Goal: Information Seeking & Learning: Learn about a topic

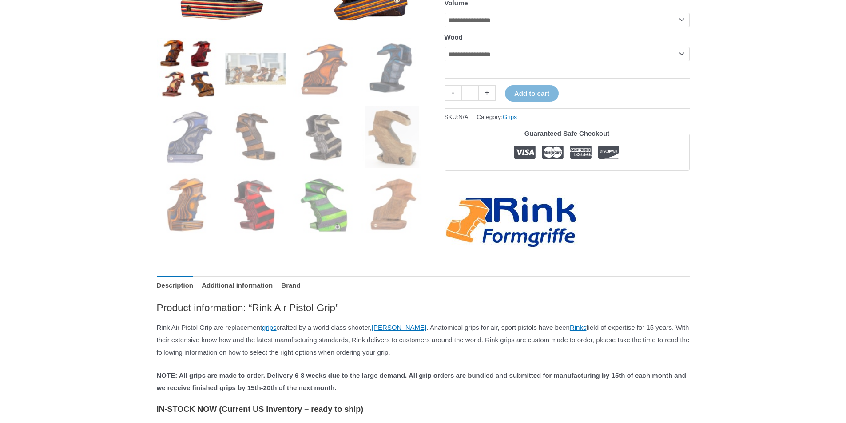
scroll to position [266, 0]
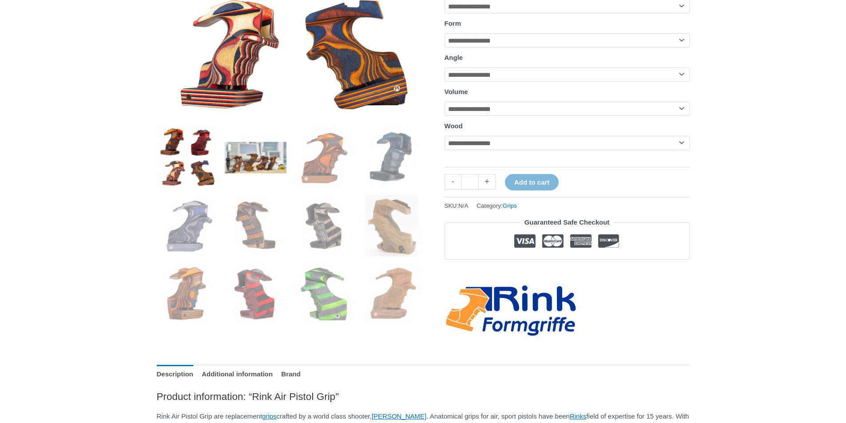
click at [258, 162] on img at bounding box center [256, 158] width 62 height 62
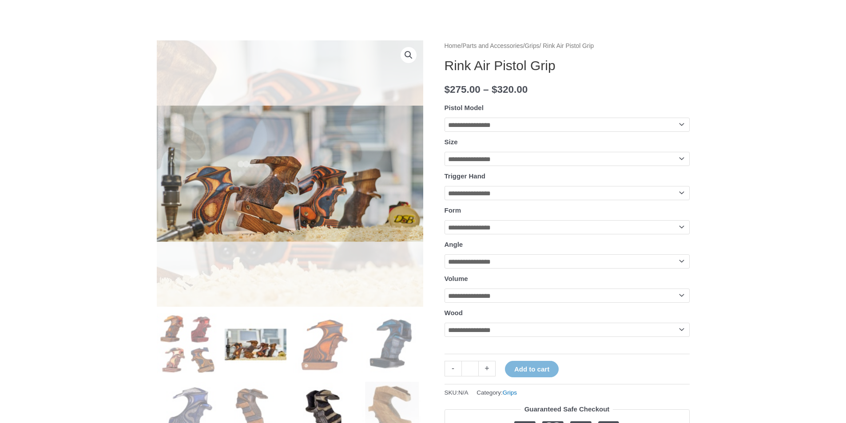
scroll to position [178, 0]
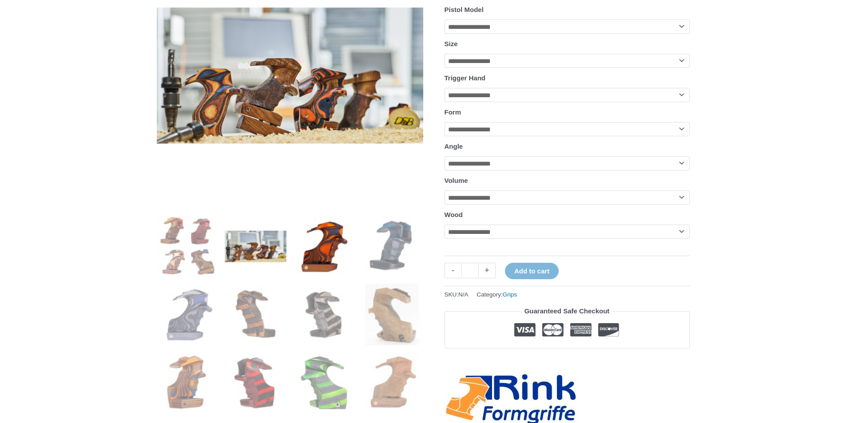
click at [329, 248] on img at bounding box center [324, 246] width 62 height 62
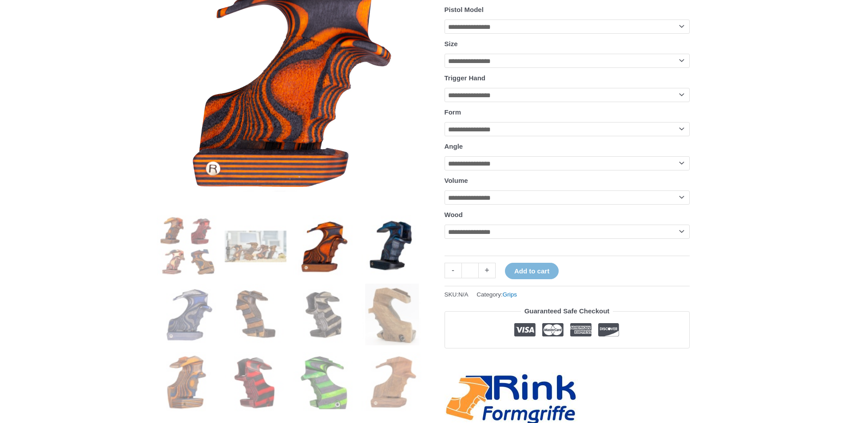
click at [405, 248] on img at bounding box center [393, 246] width 62 height 62
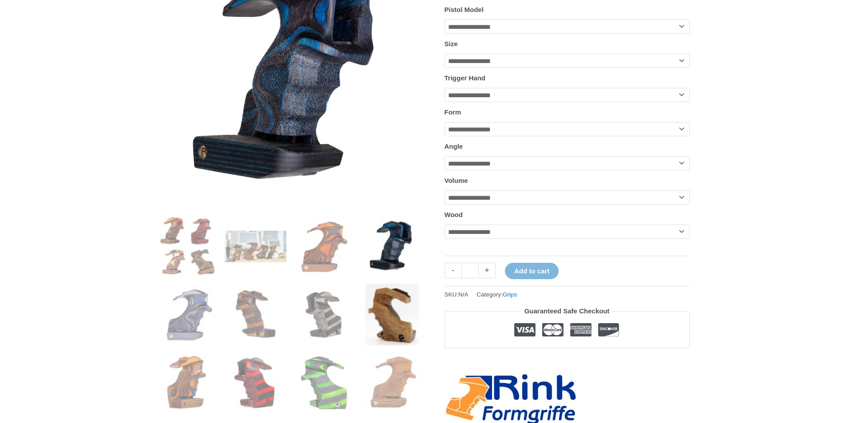
click at [397, 329] on img at bounding box center [393, 315] width 62 height 62
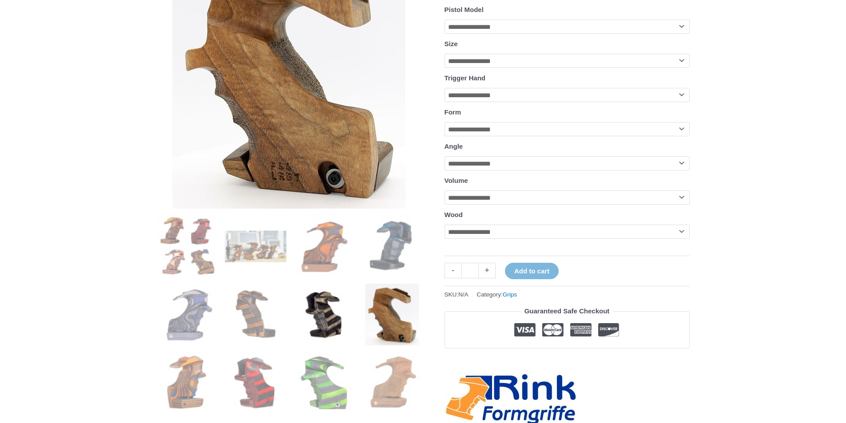
click at [341, 326] on img at bounding box center [324, 315] width 62 height 62
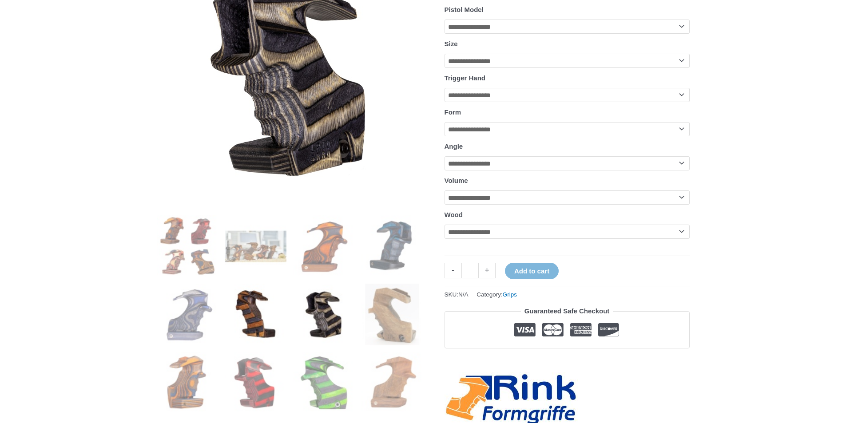
click at [248, 316] on img at bounding box center [256, 315] width 62 height 62
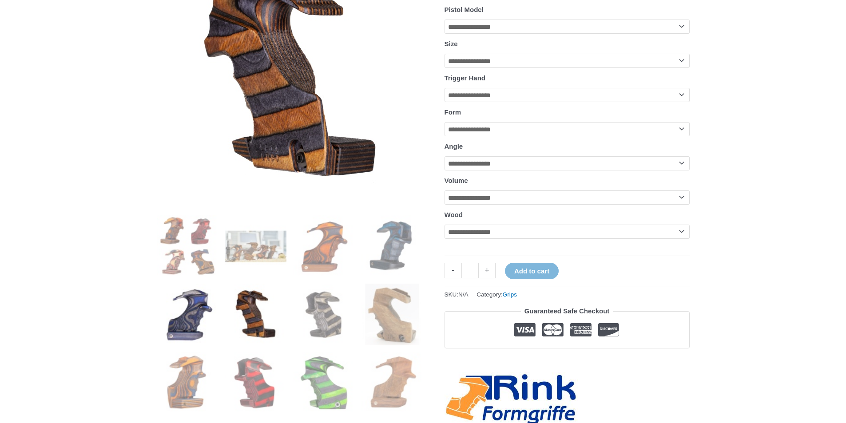
click at [158, 311] on img at bounding box center [188, 315] width 62 height 62
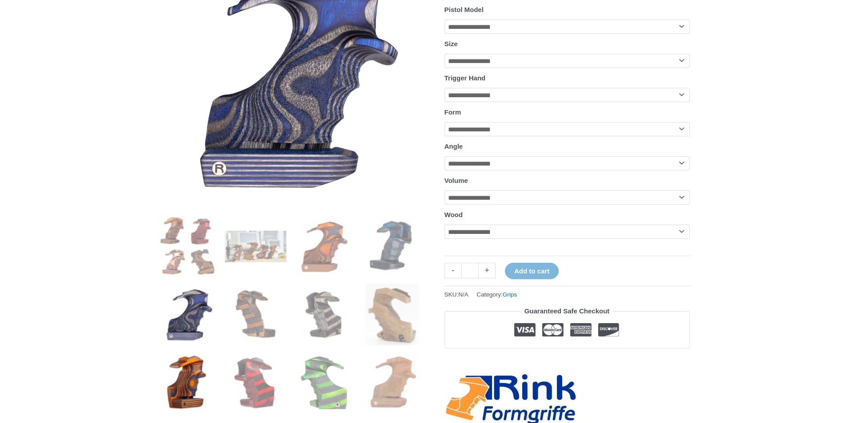
click at [188, 361] on img at bounding box center [188, 383] width 62 height 62
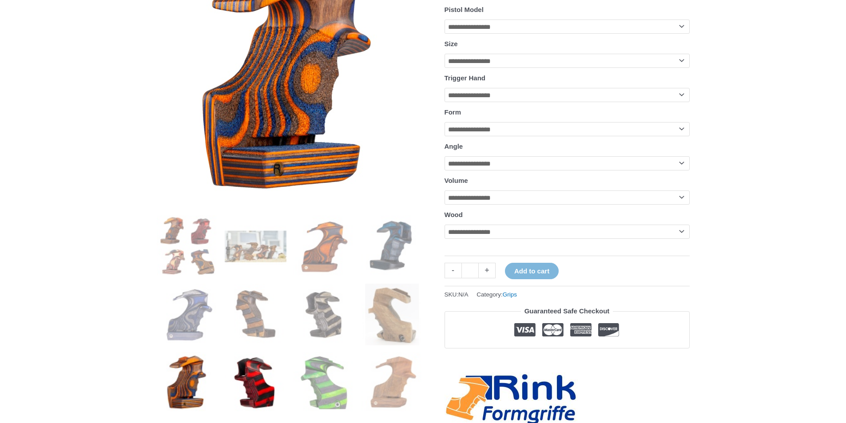
click at [256, 358] on img at bounding box center [256, 383] width 62 height 62
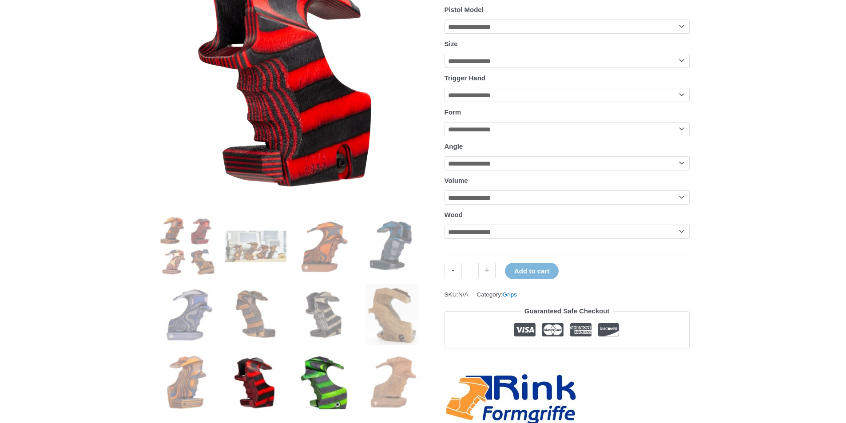
click at [323, 354] on img at bounding box center [324, 383] width 62 height 62
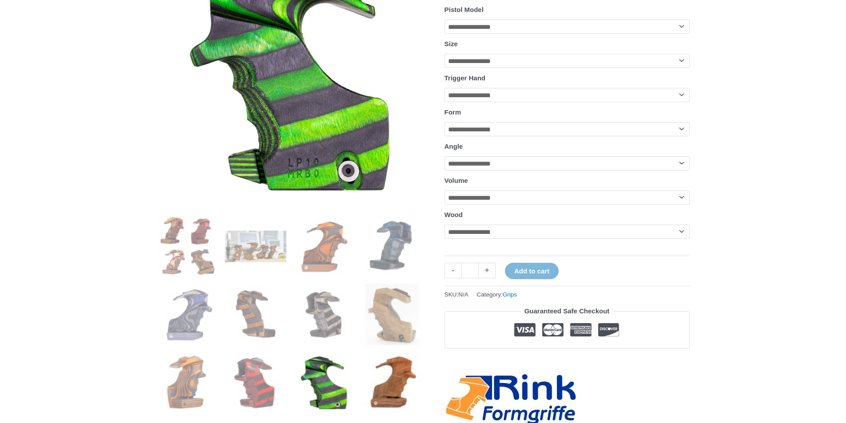
scroll to position [266, 0]
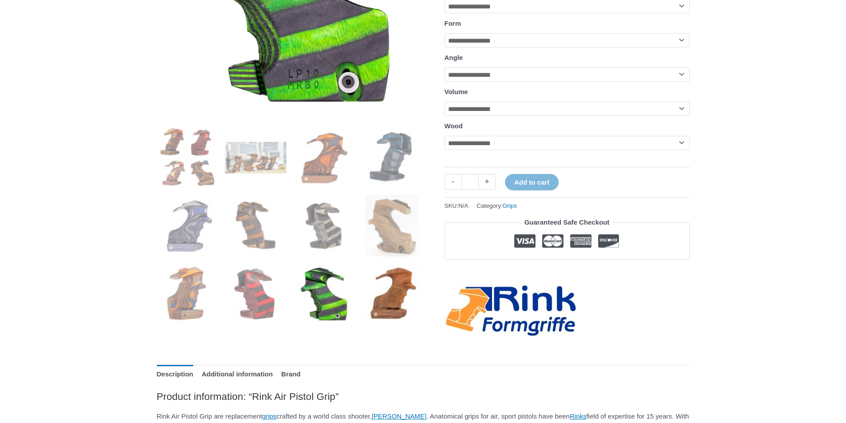
click at [391, 279] on img at bounding box center [393, 294] width 62 height 62
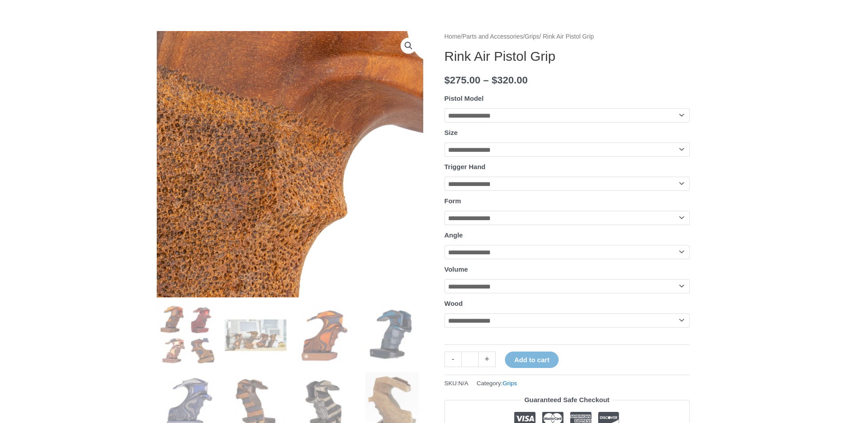
scroll to position [178, 0]
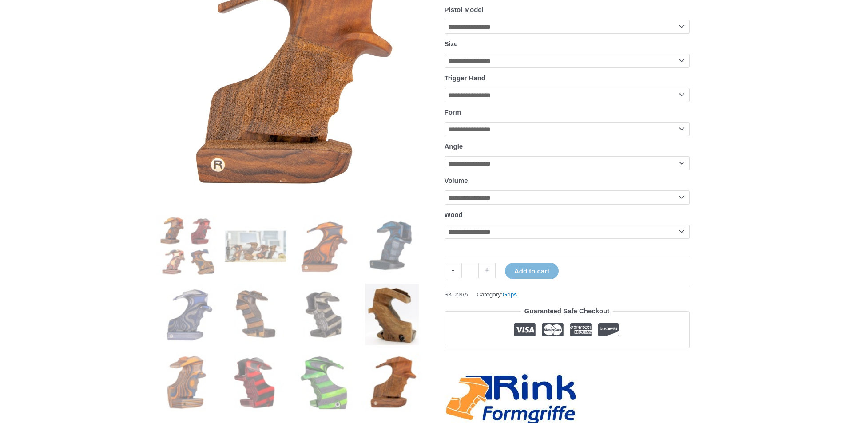
click at [381, 294] on img at bounding box center [393, 315] width 62 height 62
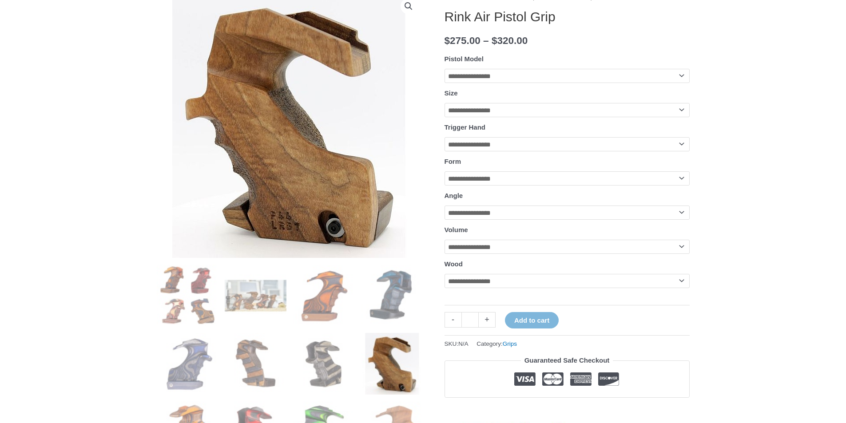
scroll to position [0, 0]
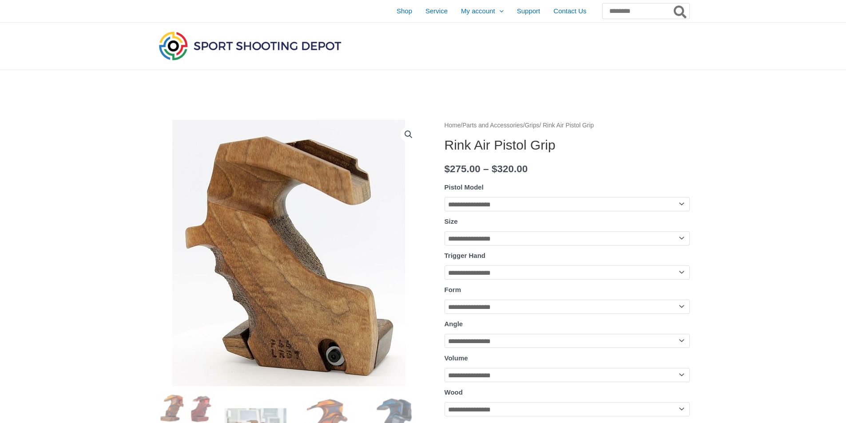
click at [304, 180] on img at bounding box center [290, 253] width 266 height 266
click at [346, 188] on img at bounding box center [290, 253] width 266 height 266
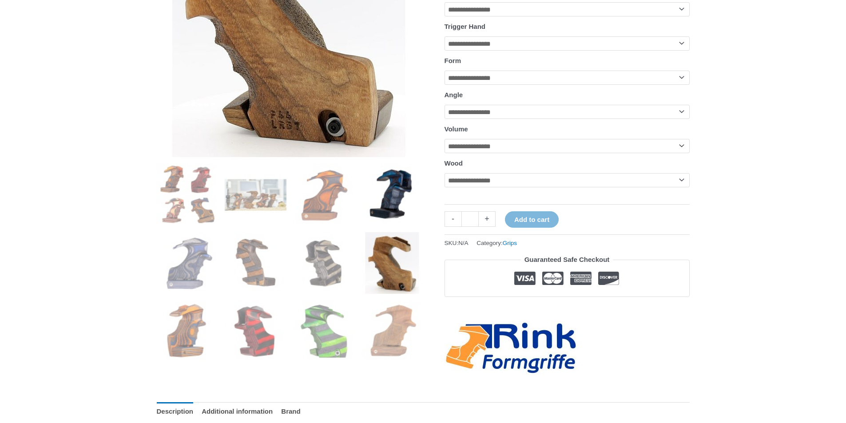
scroll to position [266, 0]
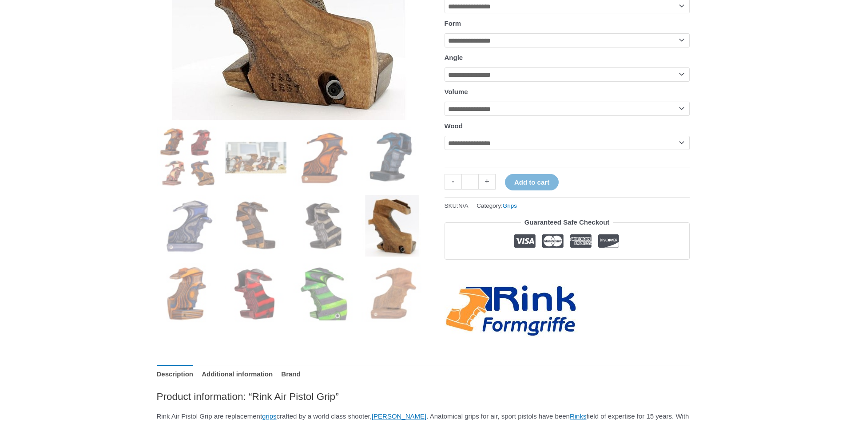
click at [386, 234] on img at bounding box center [393, 226] width 62 height 62
click at [380, 291] on img at bounding box center [393, 294] width 62 height 62
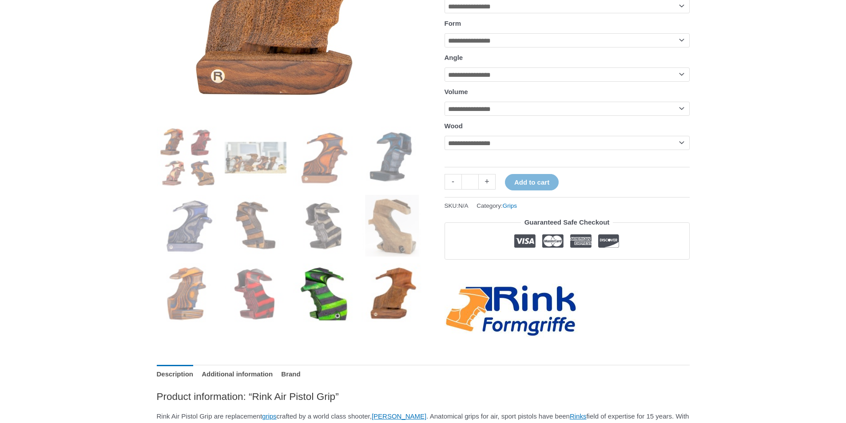
click at [332, 303] on img at bounding box center [324, 294] width 62 height 62
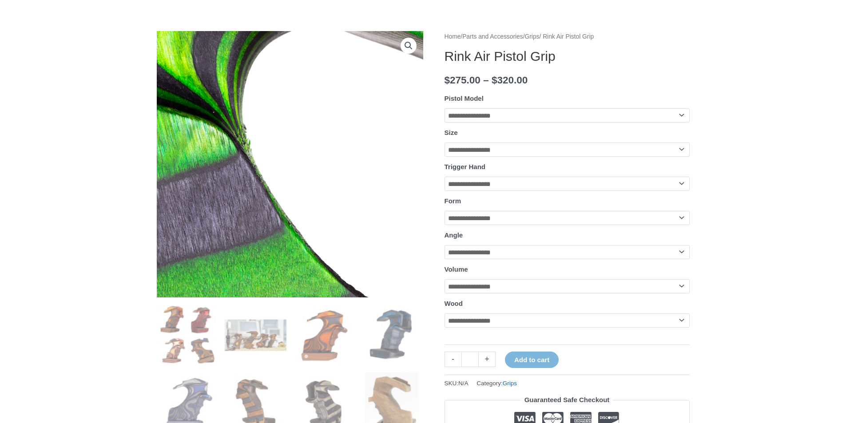
scroll to position [178, 0]
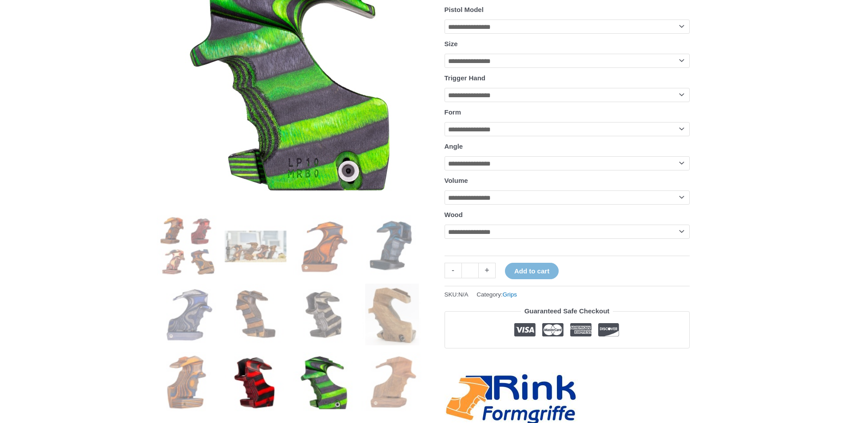
click at [255, 383] on img at bounding box center [256, 383] width 62 height 62
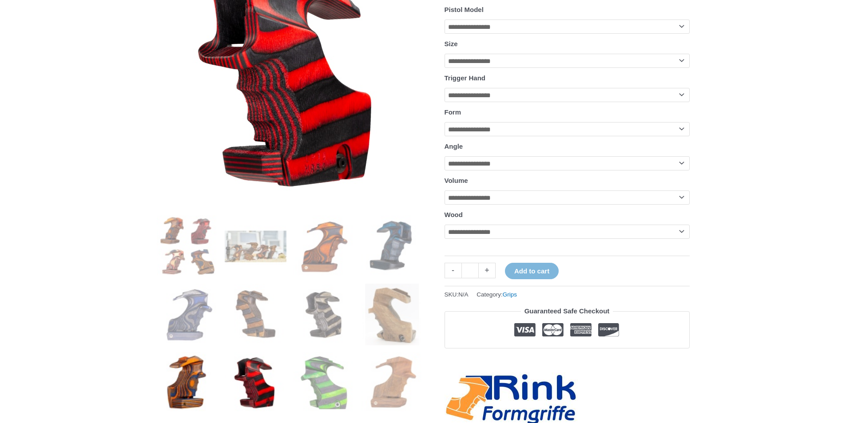
click at [183, 372] on img at bounding box center [188, 383] width 62 height 62
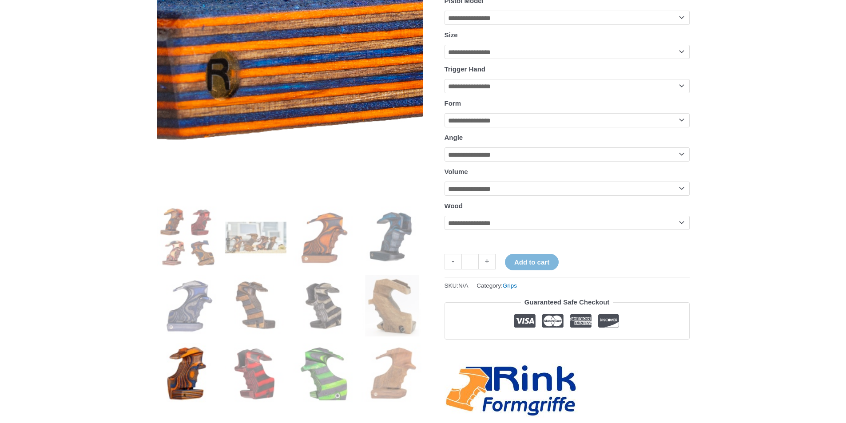
scroll to position [266, 0]
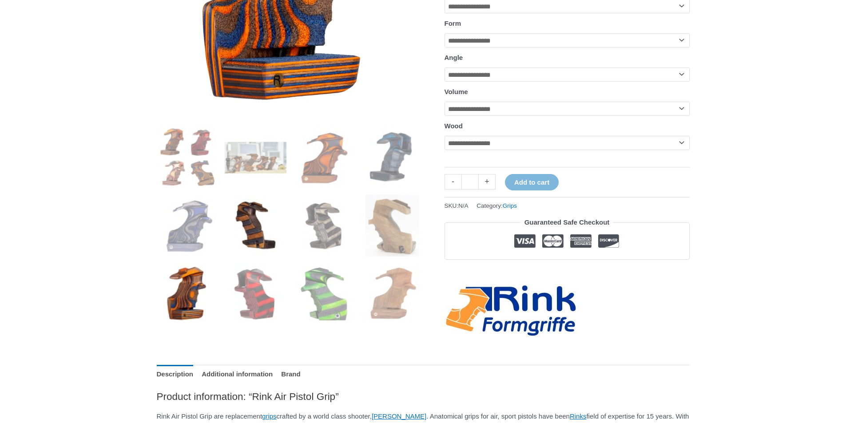
click at [260, 254] on img at bounding box center [256, 226] width 62 height 62
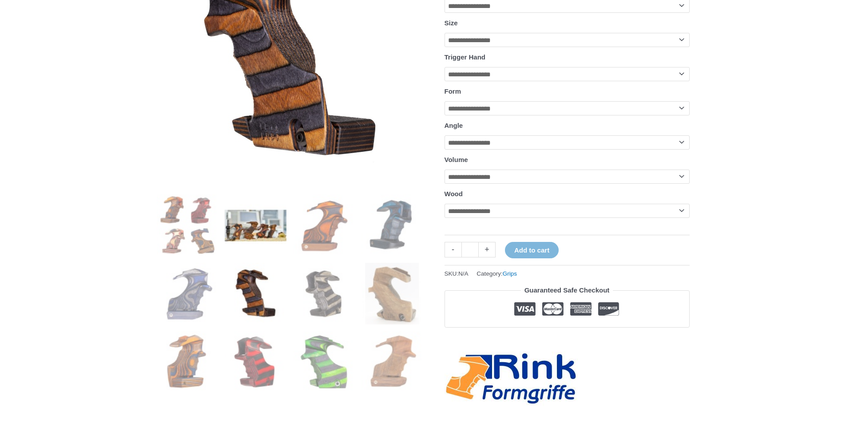
scroll to position [178, 0]
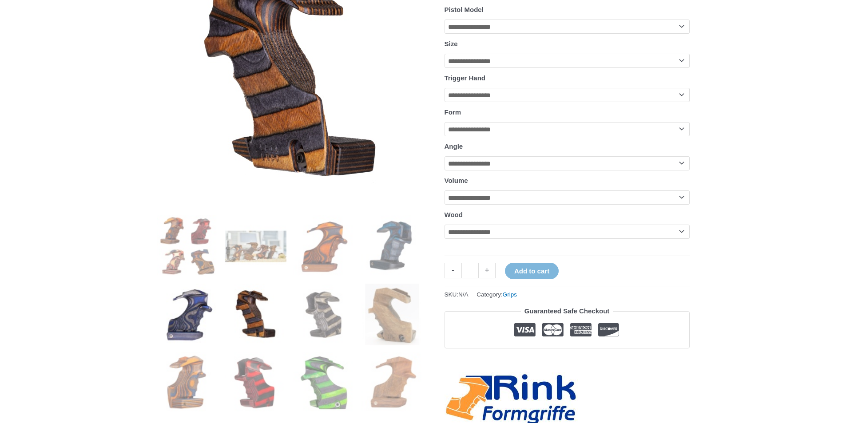
click at [174, 290] on img at bounding box center [188, 315] width 62 height 62
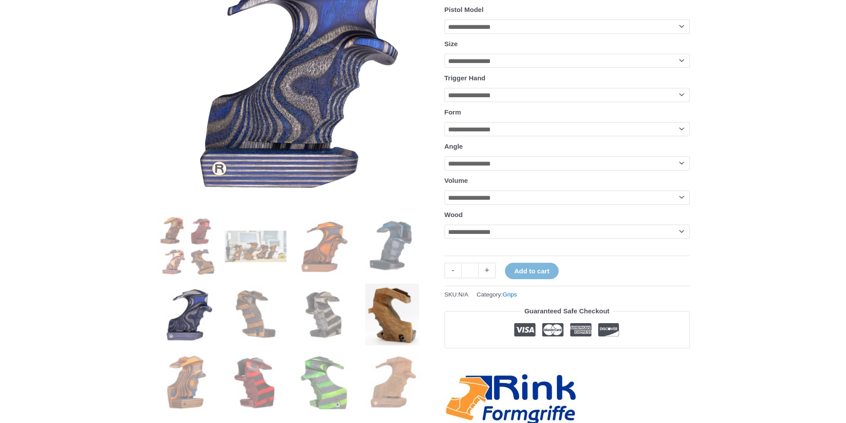
click at [380, 324] on img at bounding box center [393, 315] width 62 height 62
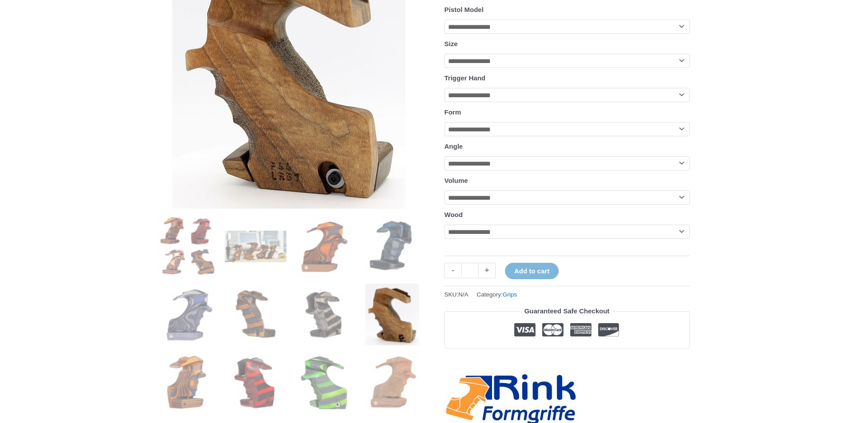
scroll to position [0, 0]
